Goal: Navigation & Orientation: Find specific page/section

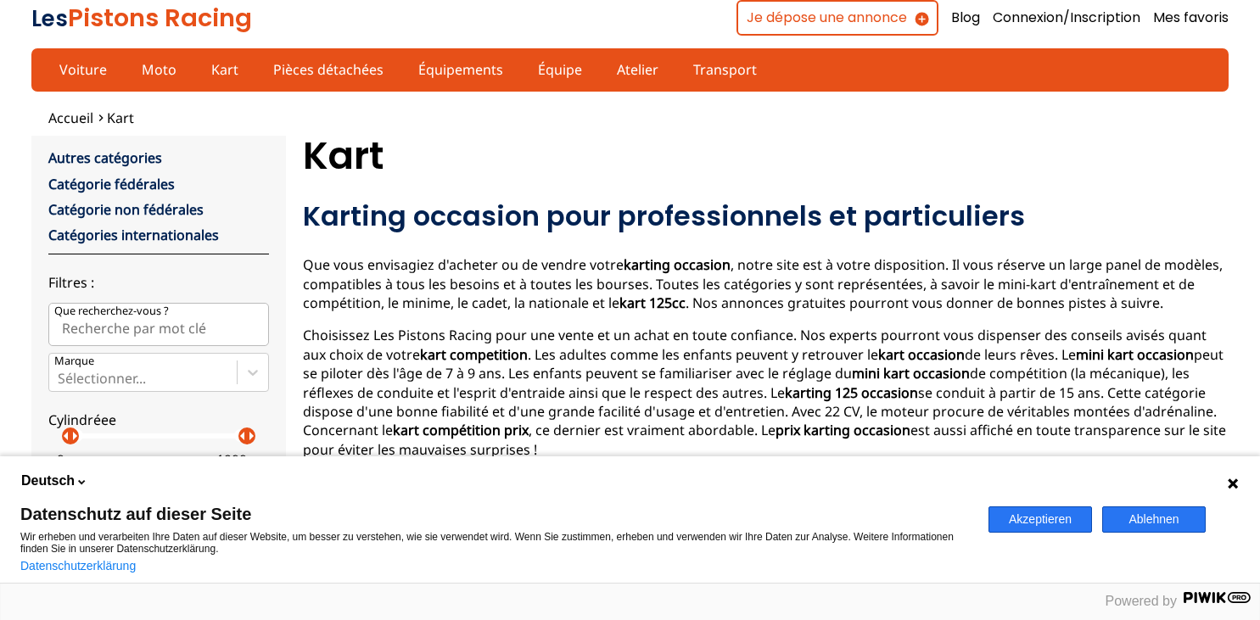
scroll to position [297, 0]
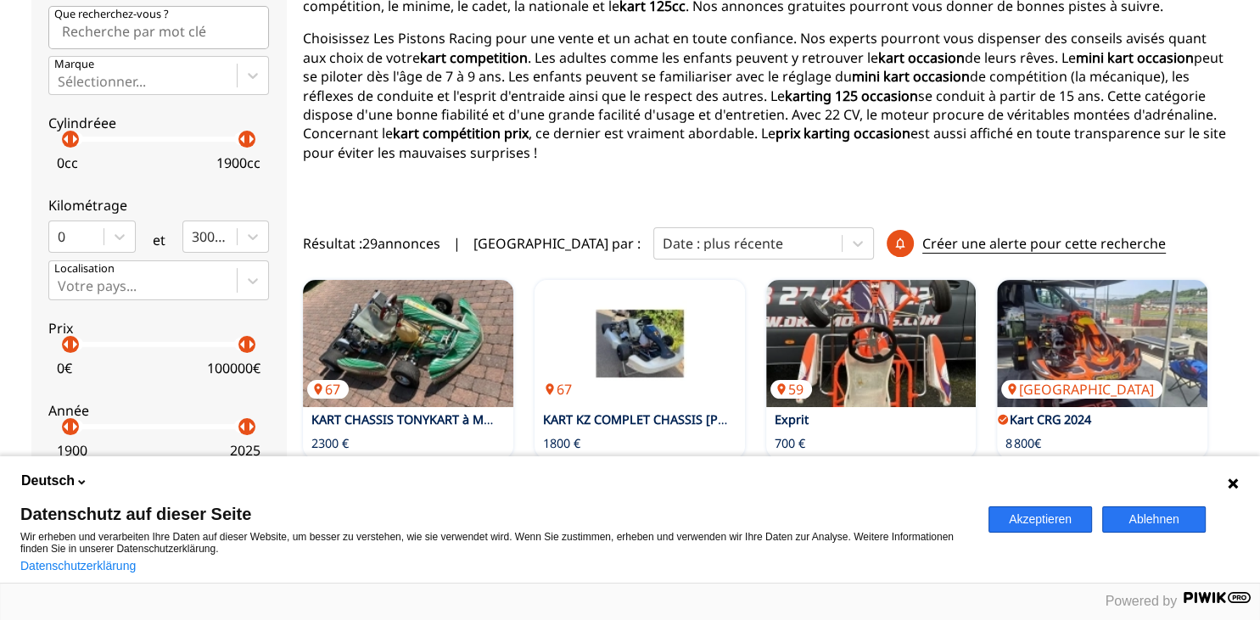
click at [1236, 485] on icon at bounding box center [1234, 484] width 14 height 14
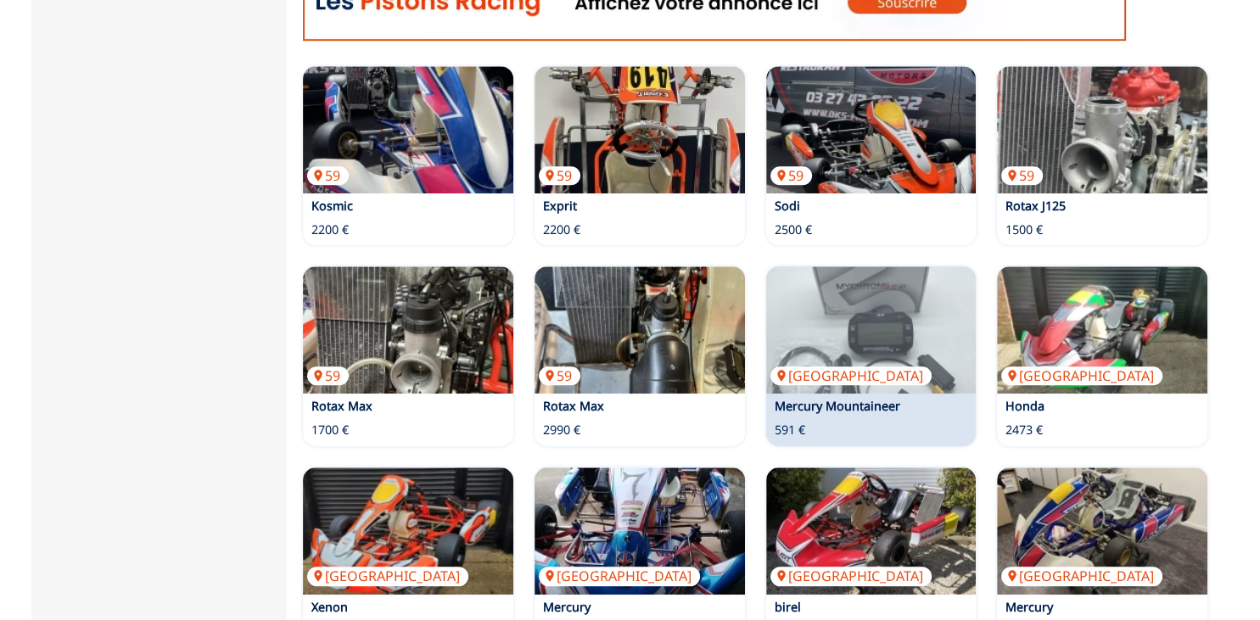
scroll to position [1193, 0]
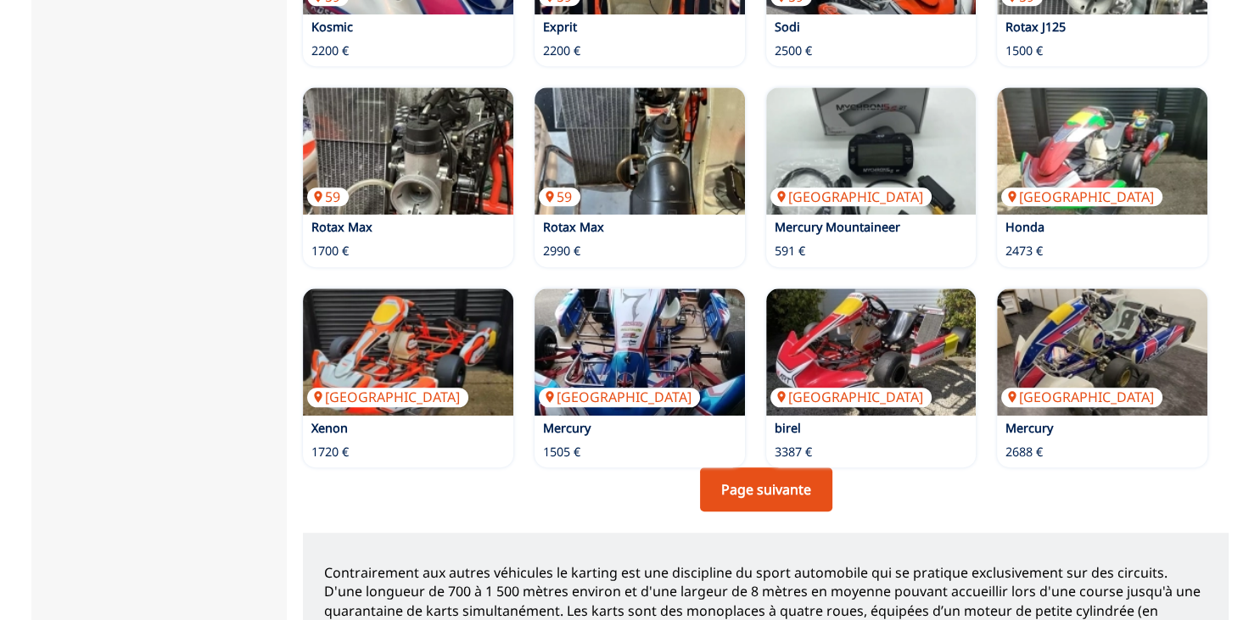
click at [746, 472] on link "Page suivante" at bounding box center [766, 490] width 132 height 44
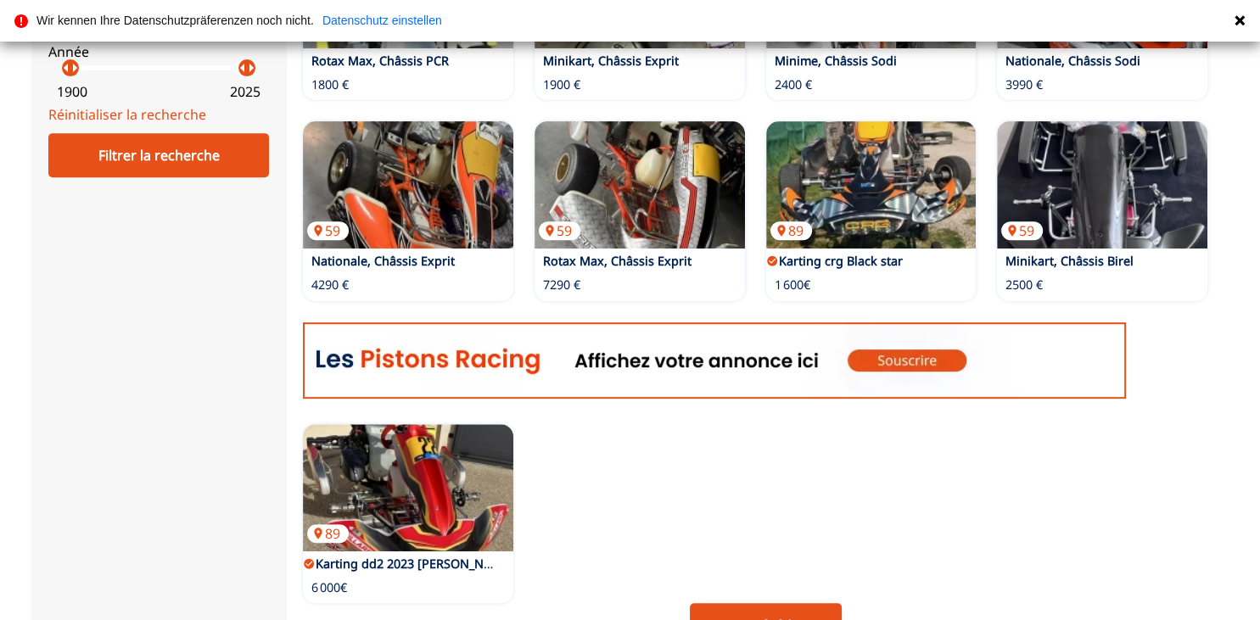
scroll to position [745, 0]
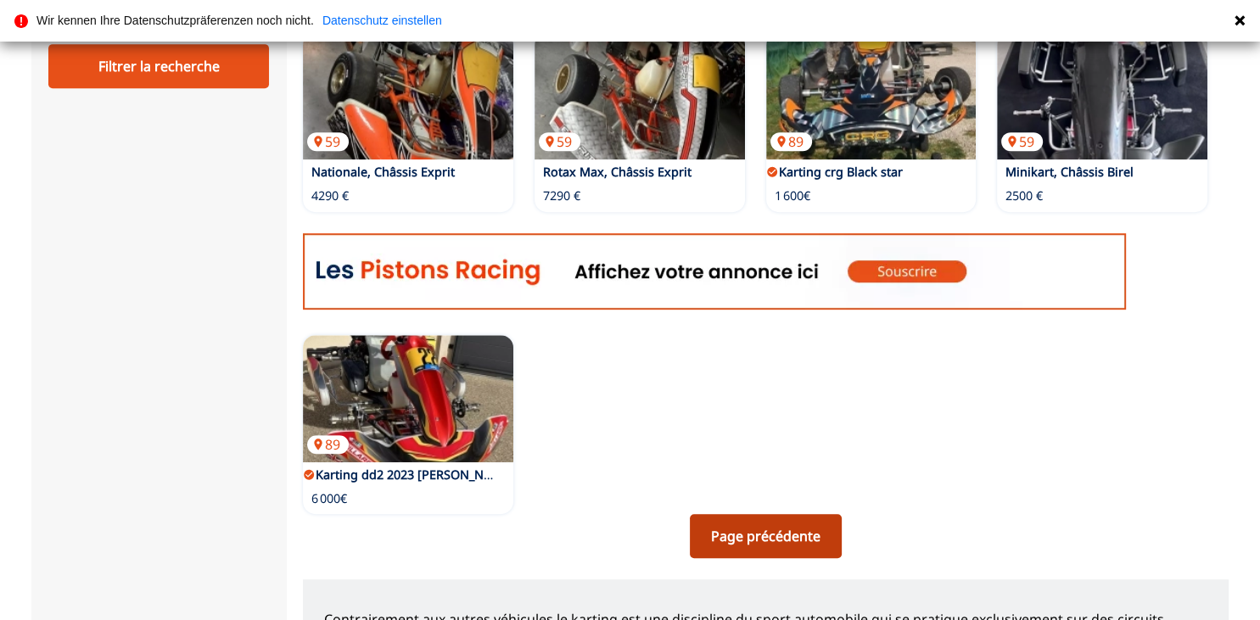
click at [803, 518] on link "Page précédente" at bounding box center [766, 536] width 152 height 44
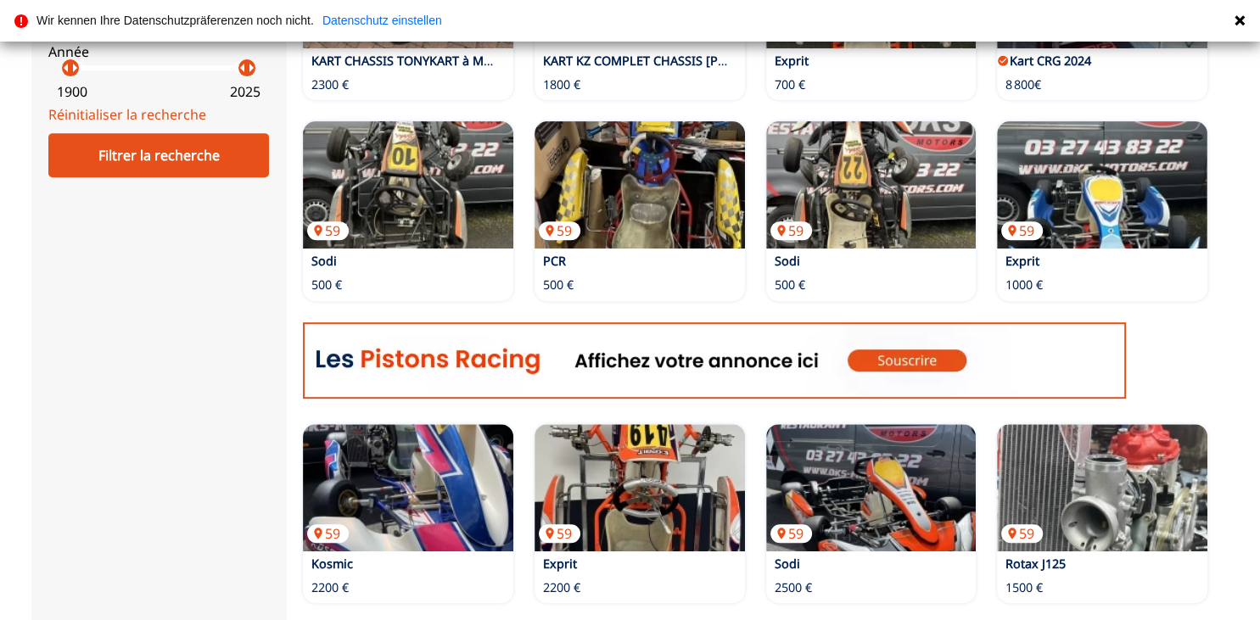
scroll to position [566, 0]
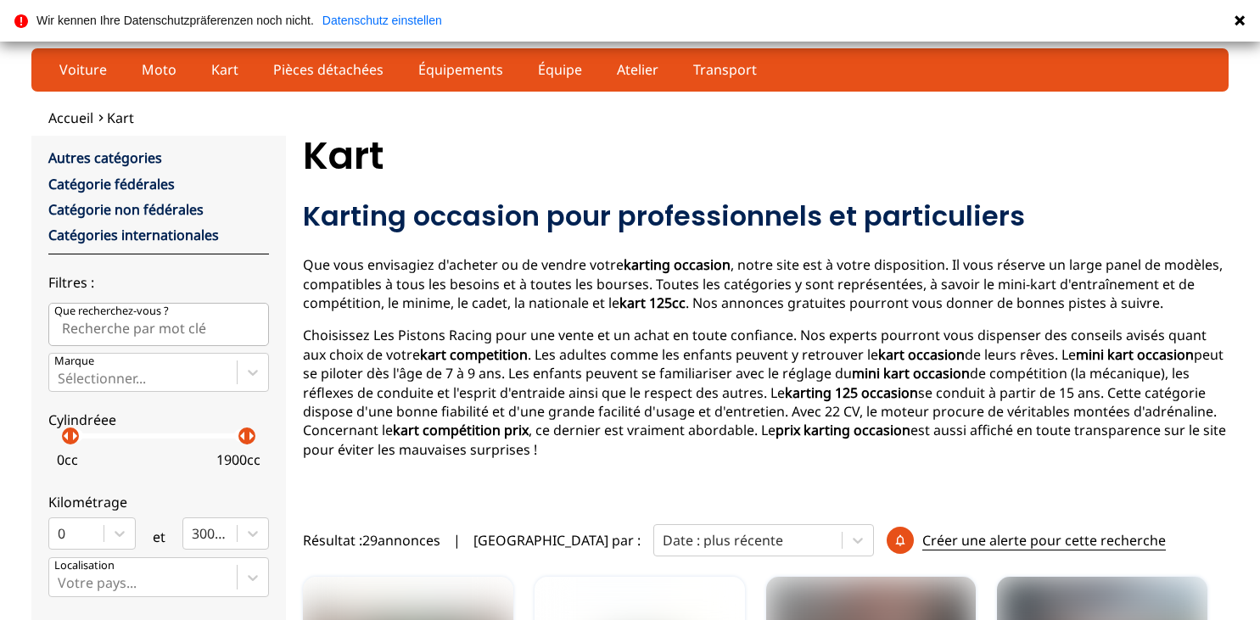
scroll to position [1193, 0]
